Goal: Contribute content

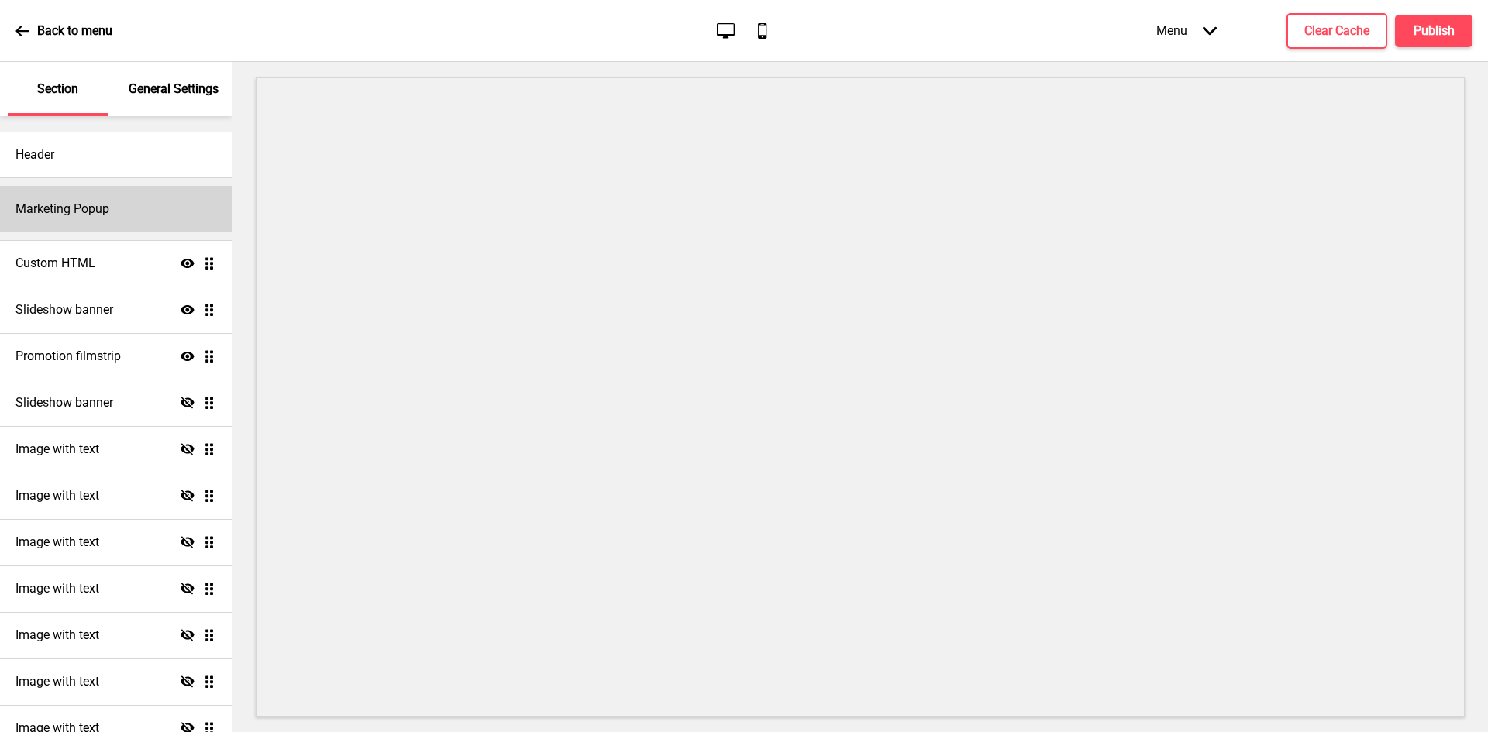
click at [91, 225] on div "Marketing Popup" at bounding box center [116, 209] width 232 height 46
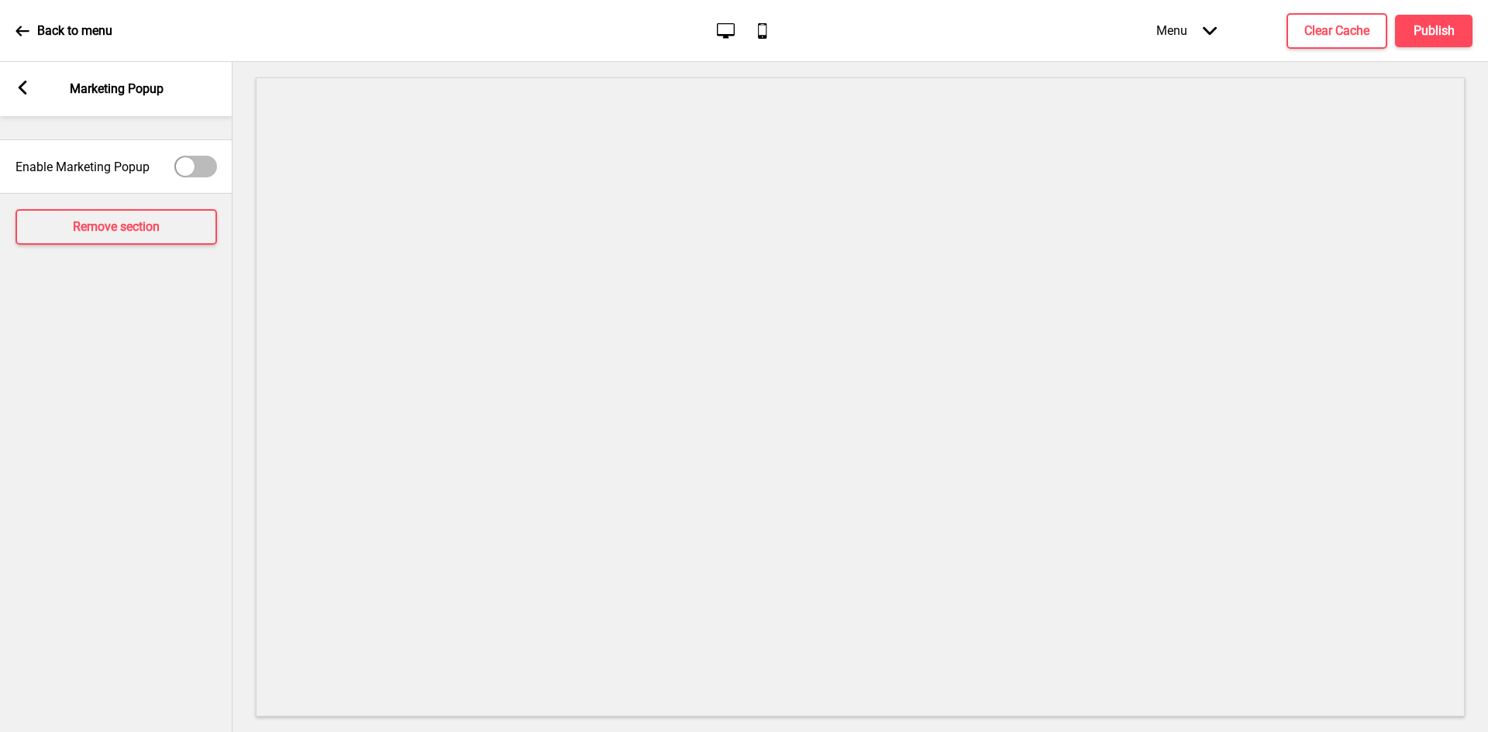
click at [17, 93] on rect at bounding box center [22, 88] width 14 height 14
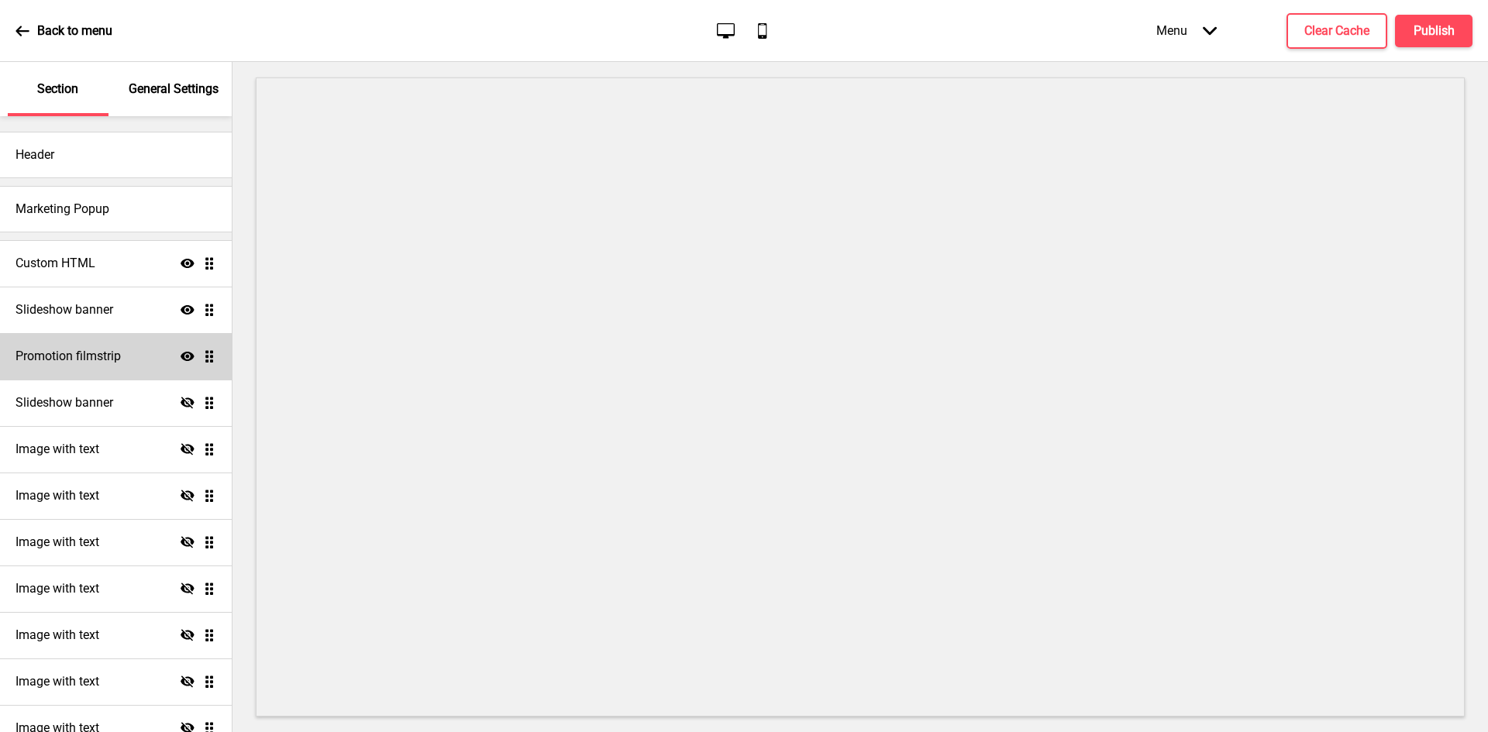
click at [84, 358] on h4 "Promotion filmstrip" at bounding box center [67, 356] width 105 height 17
select select "center"
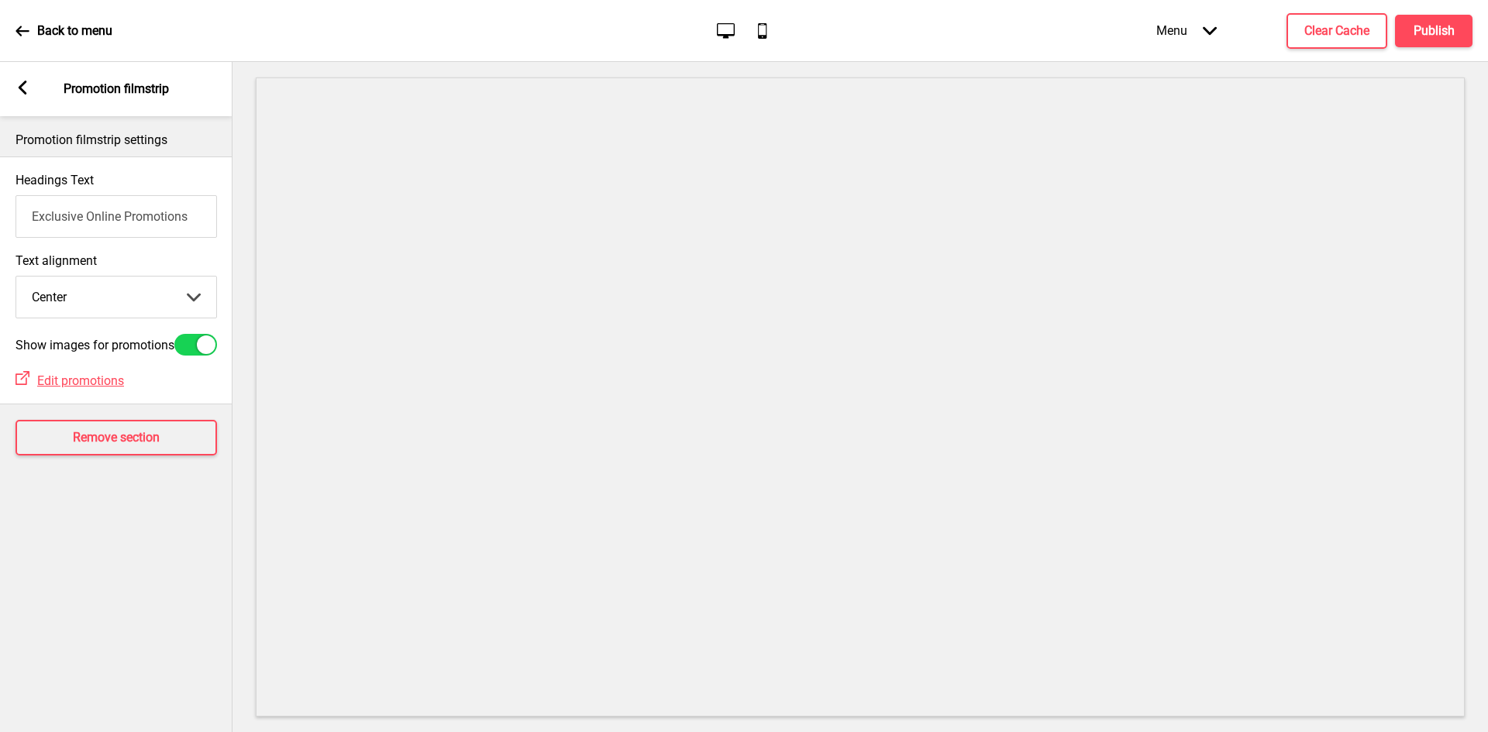
click at [25, 91] on icon at bounding box center [23, 88] width 9 height 14
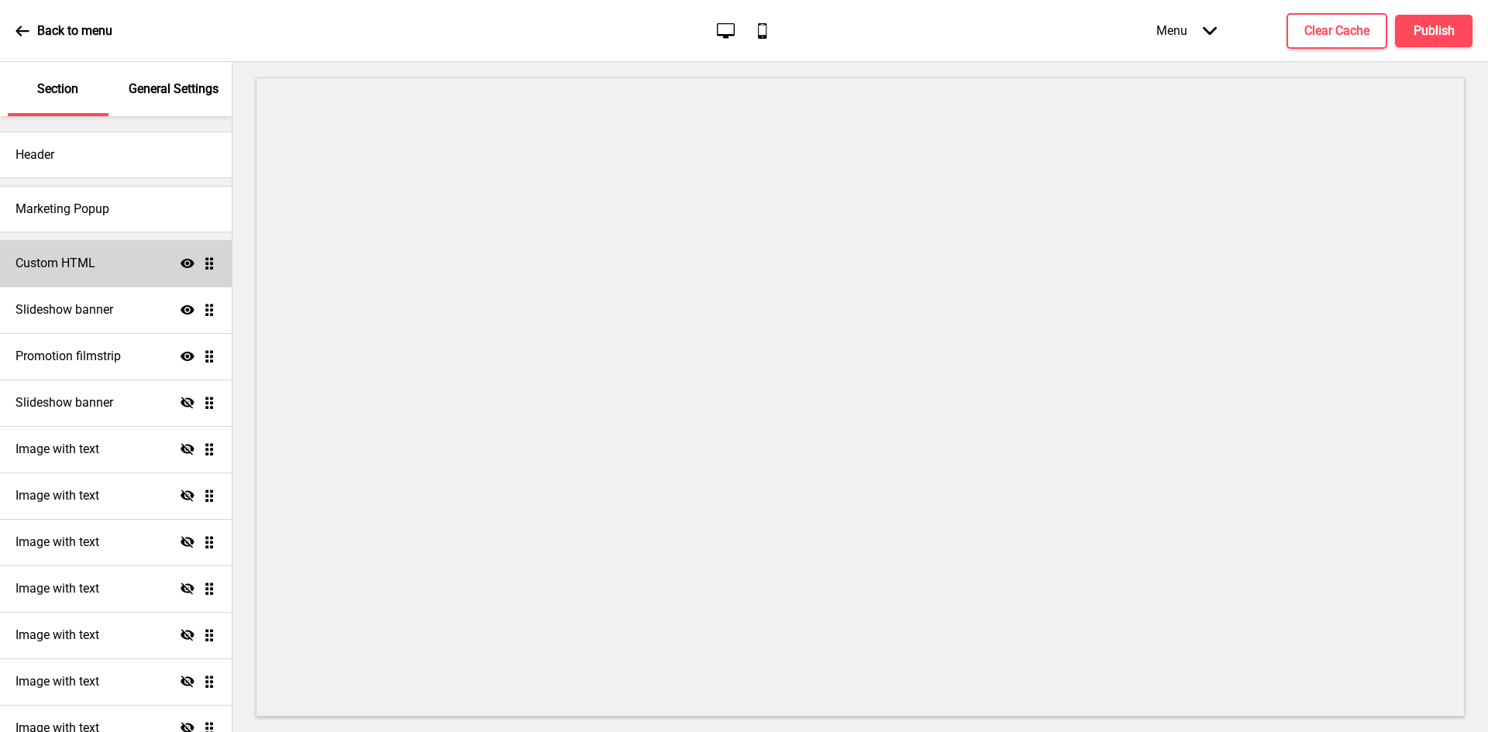
click at [101, 263] on div "Custom HTML Show Drag" at bounding box center [116, 263] width 232 height 46
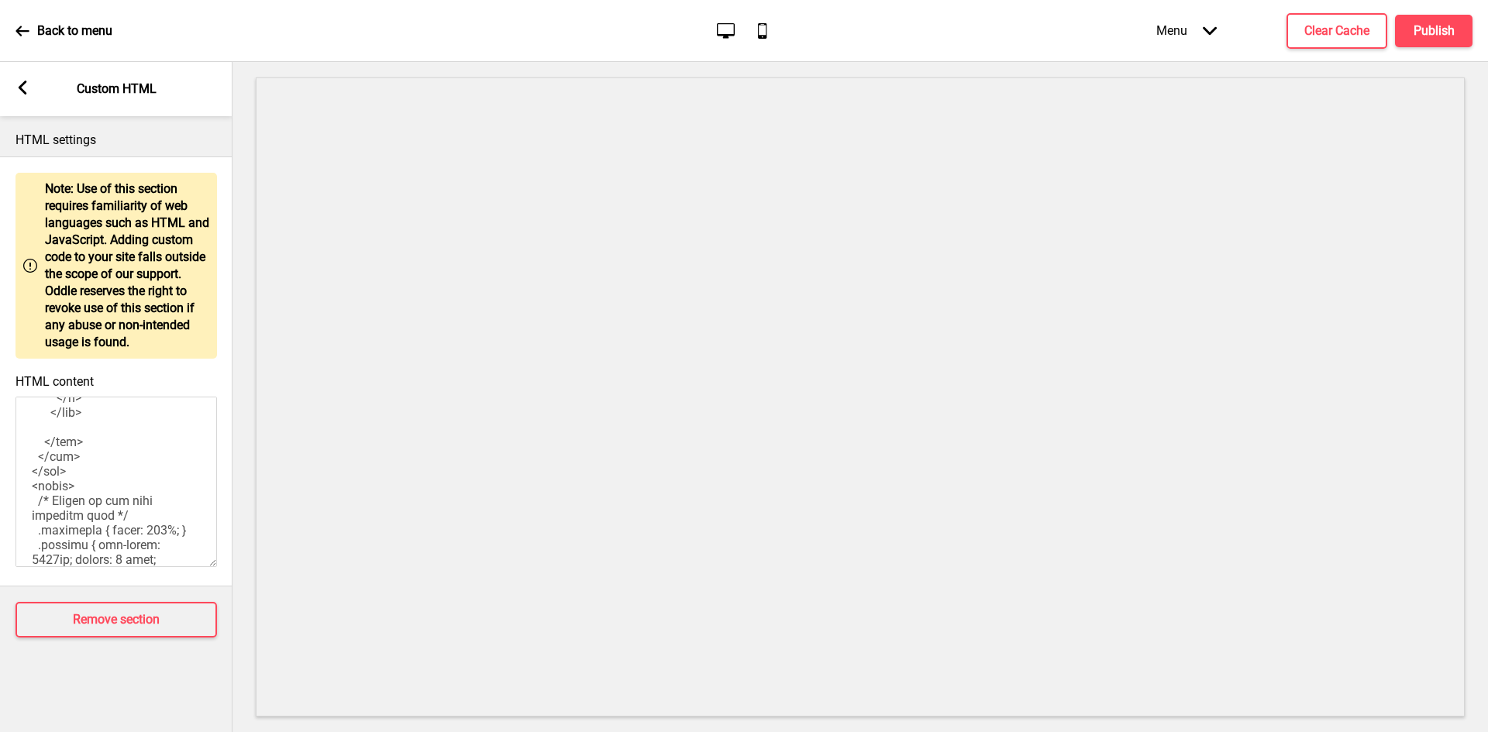
scroll to position [775, 0]
drag, startPoint x: 137, startPoint y: 477, endPoint x: 62, endPoint y: 478, distance: 75.2
click at [62, 478] on textarea "HTML content" at bounding box center [115, 482] width 201 height 170
drag, startPoint x: 86, startPoint y: 503, endPoint x: 29, endPoint y: 482, distance: 61.0
click at [29, 482] on textarea "HTML content" at bounding box center [115, 482] width 201 height 170
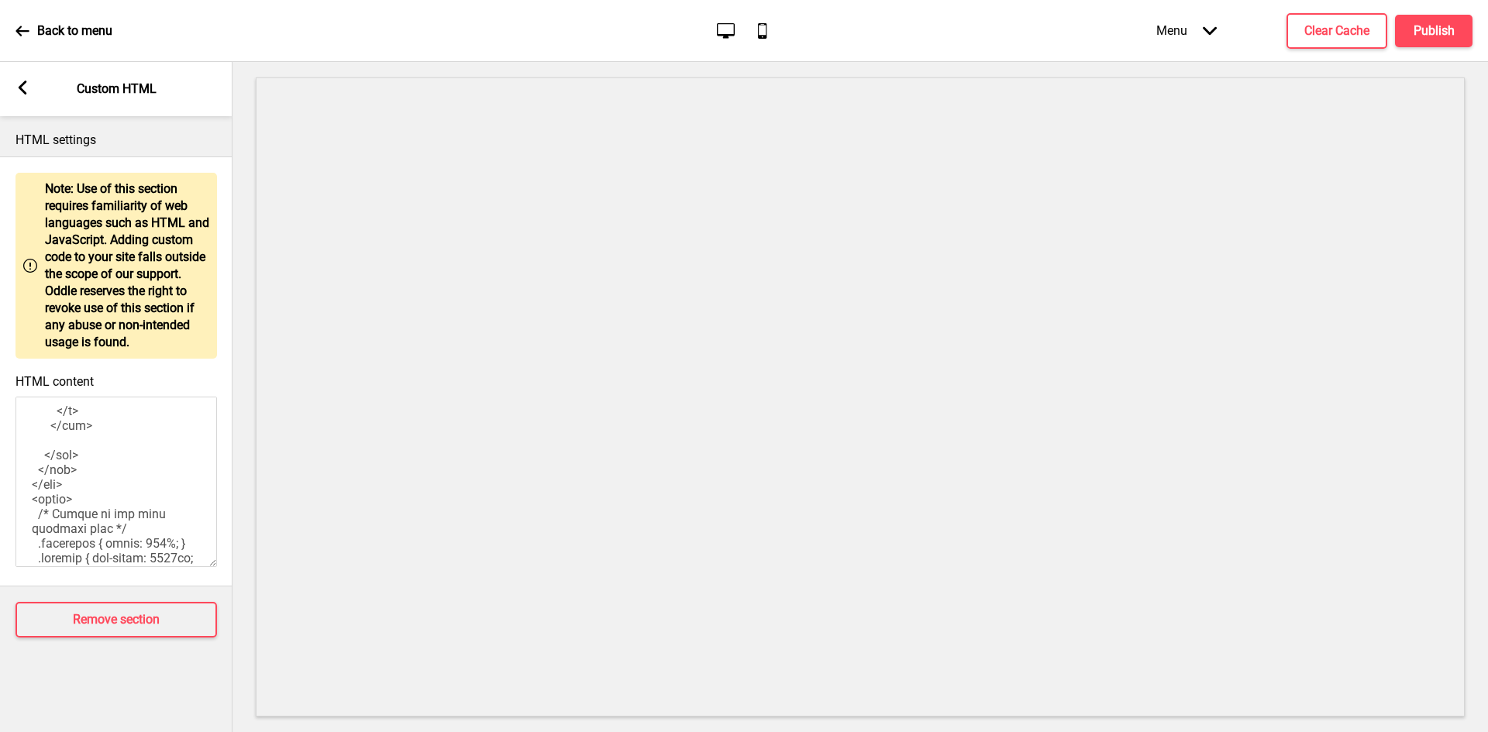
click at [88, 494] on textarea "HTML content" at bounding box center [115, 482] width 201 height 170
drag, startPoint x: 88, startPoint y: 494, endPoint x: 28, endPoint y: 480, distance: 61.9
click at [28, 480] on textarea "HTML content" at bounding box center [115, 482] width 201 height 170
paste textarea "Prices displayed are inclusive of 9% GST."
click at [165, 501] on textarea "HTML content" at bounding box center [115, 482] width 201 height 170
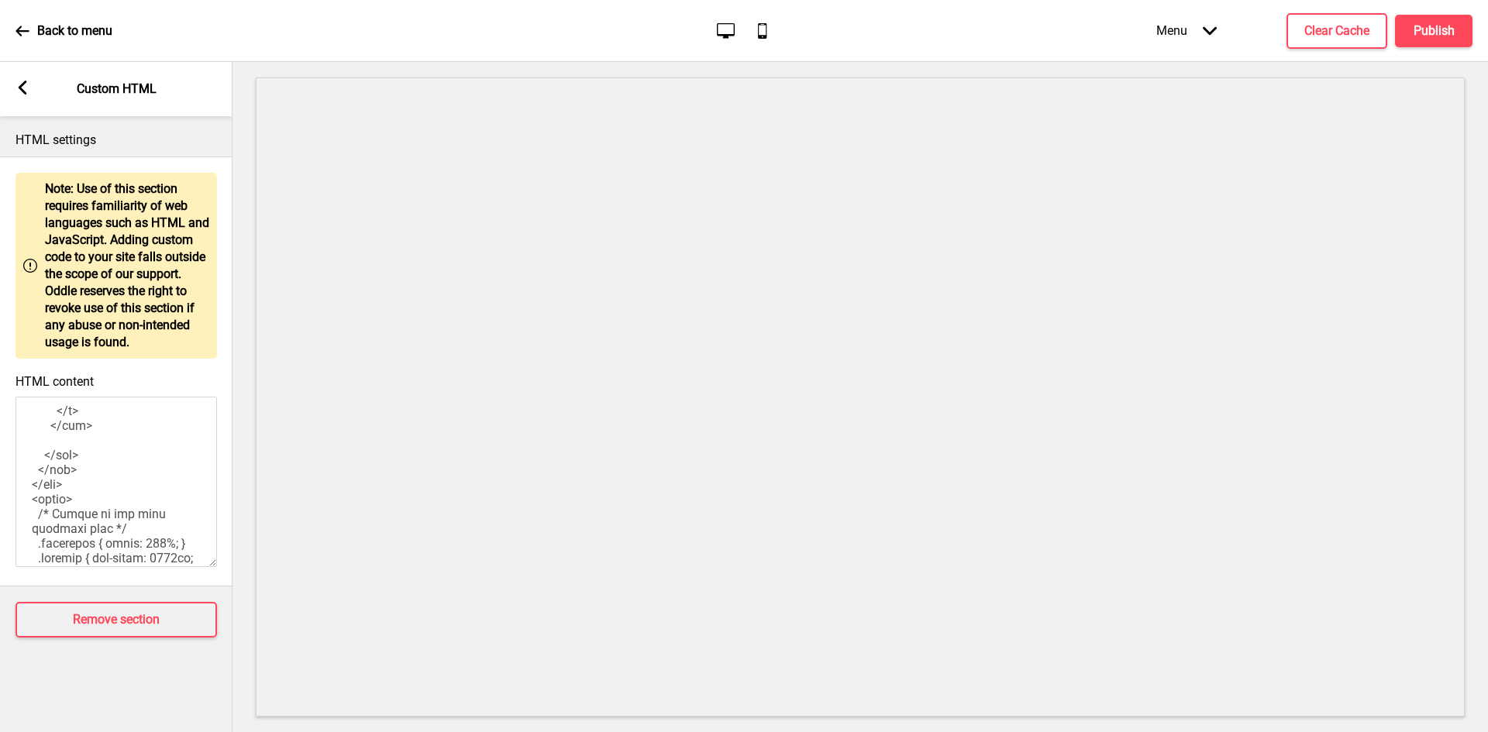
click at [33, 478] on textarea "HTML content" at bounding box center [115, 482] width 201 height 170
type textarea "<!-- Version 1.1 --> <style> /* Please replace #announcement-x with another id …"
click at [1316, 23] on h4 "Clear Cache" at bounding box center [1336, 30] width 65 height 17
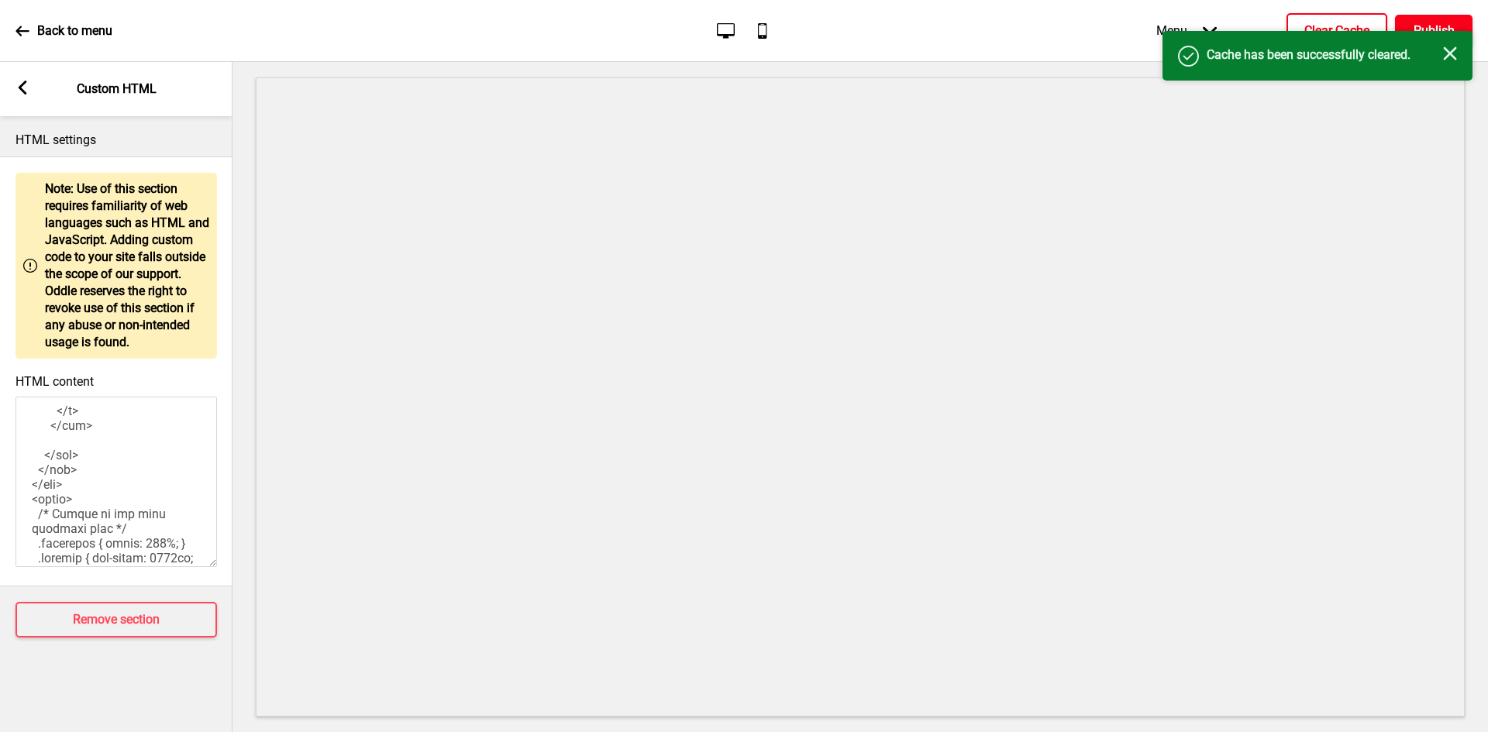
click at [1438, 30] on h4 "Publish" at bounding box center [1434, 30] width 41 height 17
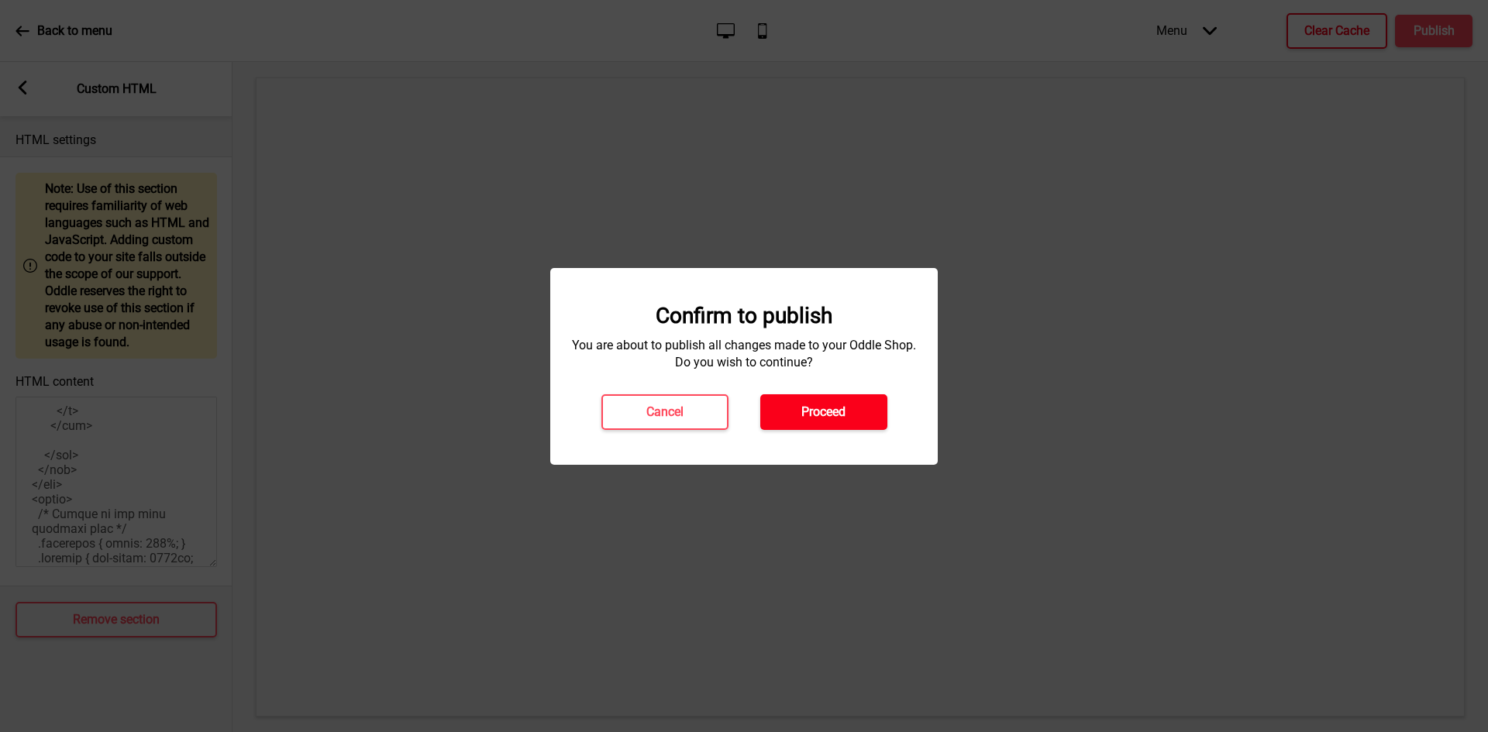
click at [841, 409] on h4 "Proceed" at bounding box center [823, 412] width 44 height 17
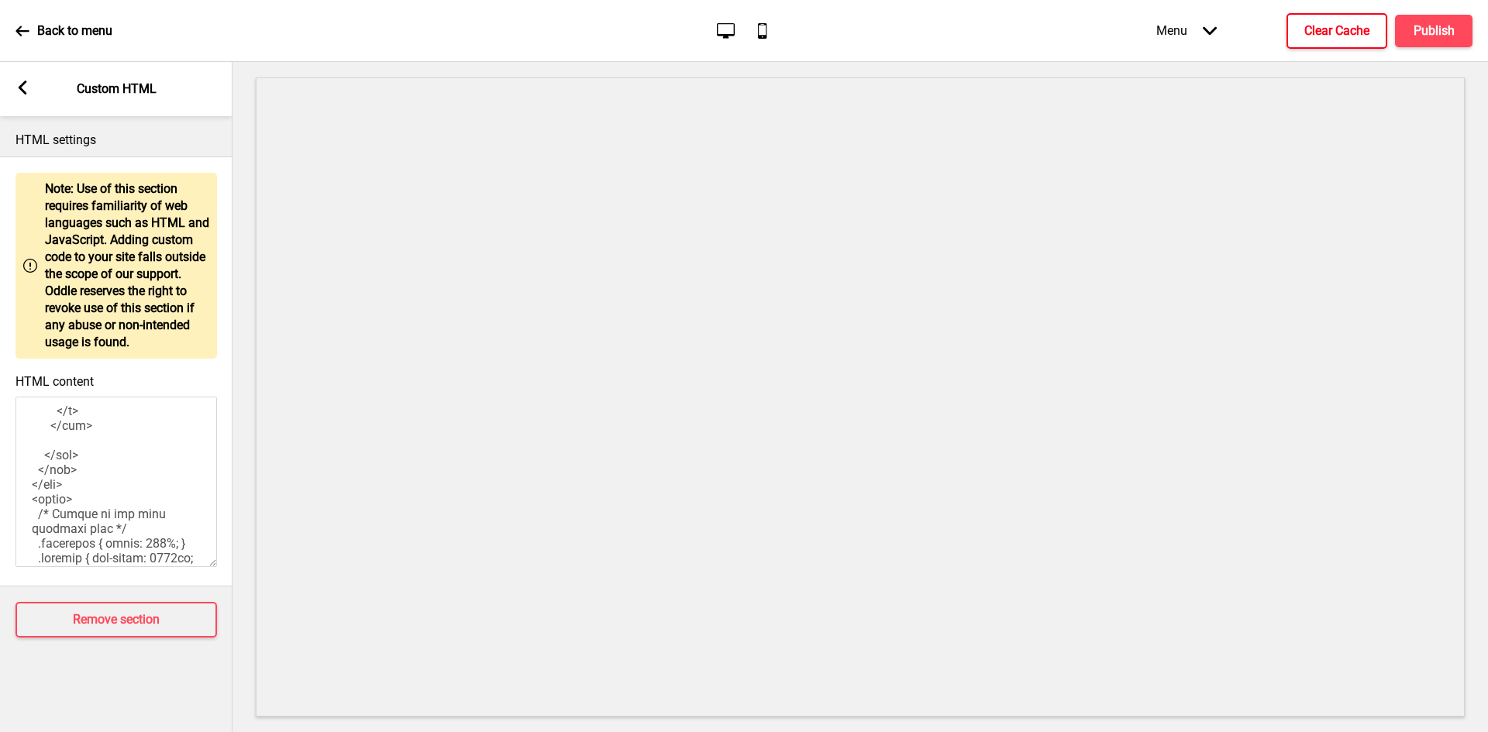
click at [49, 26] on p "Back to menu" at bounding box center [74, 30] width 75 height 17
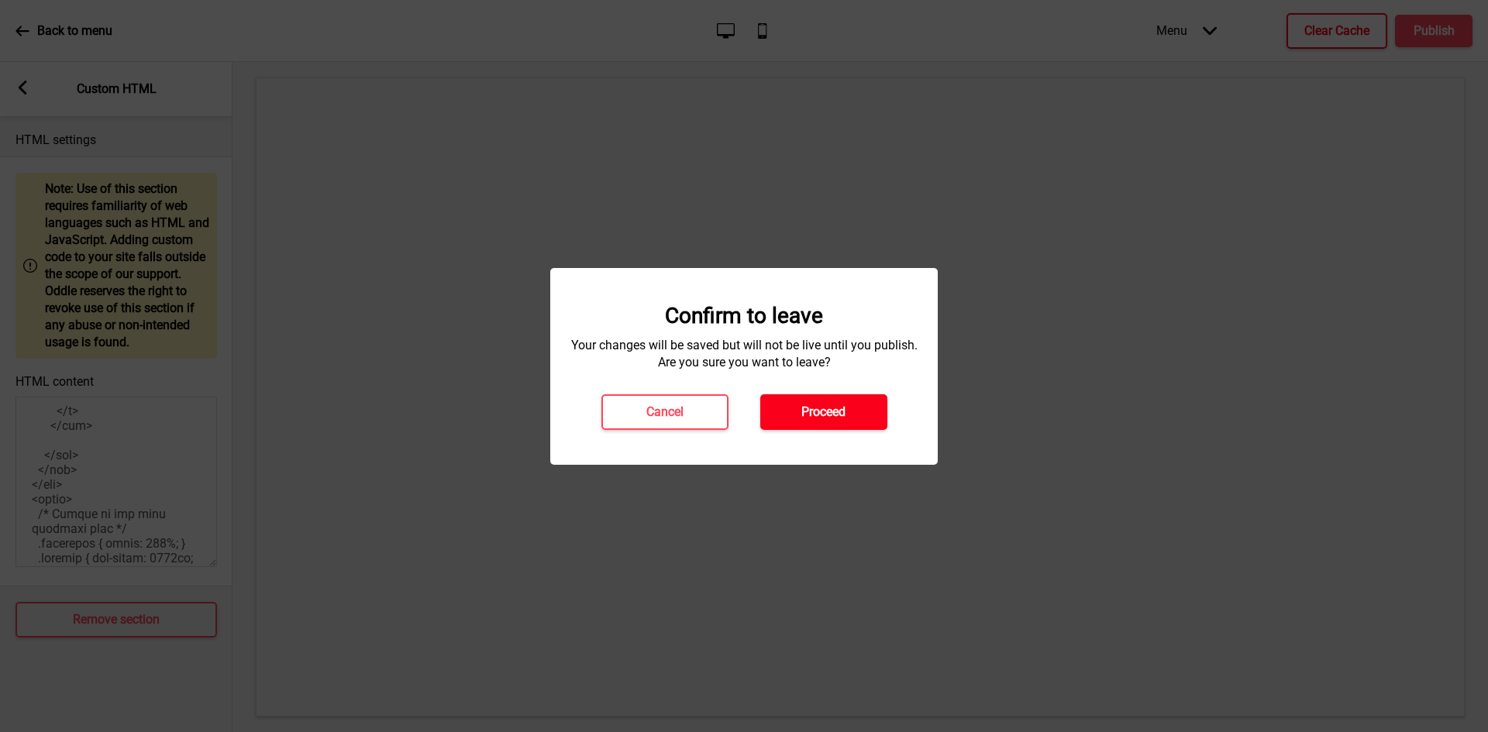
click at [790, 405] on button "Proceed" at bounding box center [823, 412] width 127 height 36
